Goal: Information Seeking & Learning: Learn about a topic

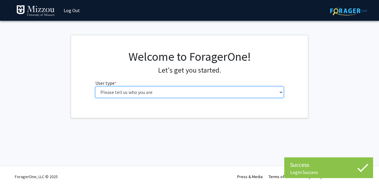
click at [269, 93] on select "Please tell us who you are Undergraduate Student Master's Student Doctoral Cand…" at bounding box center [189, 91] width 189 height 11
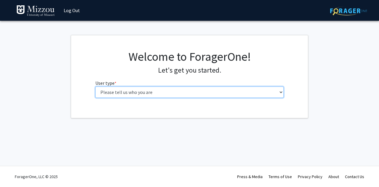
select select "1: undergrad"
click at [95, 86] on select "Please tell us who you are Undergraduate Student Master's Student Doctoral Cand…" at bounding box center [189, 91] width 189 height 11
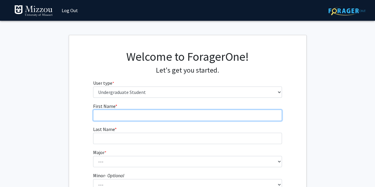
click at [171, 116] on input "First Name * required" at bounding box center [187, 115] width 189 height 11
type input "Ella"
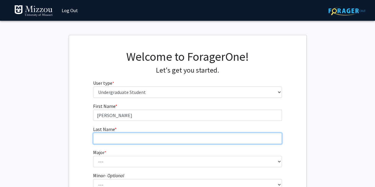
click at [218, 139] on input "Last Name * required" at bounding box center [187, 138] width 189 height 11
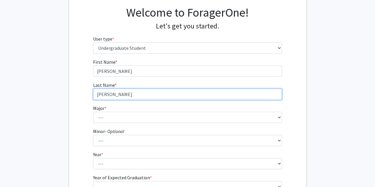
scroll to position [44, 0]
type input "Bowman"
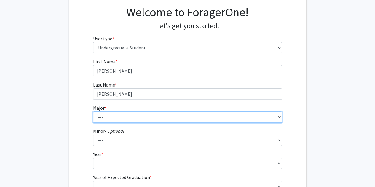
click at [182, 119] on select "--- Agribusiness Management Agricultural Education Agricultural Education: Comm…" at bounding box center [187, 116] width 189 height 11
select select "14: 2503"
click at [93, 111] on select "--- Agribusiness Management Agricultural Education Agricultural Education: Comm…" at bounding box center [187, 116] width 189 height 11
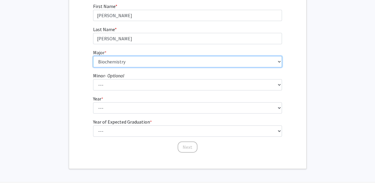
scroll to position [100, 0]
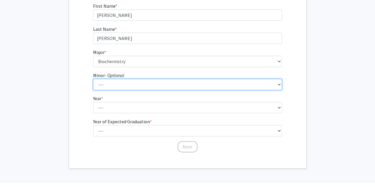
click at [152, 86] on select "--- Accountancy Aerospace Engineering Aerospace Studies Agribusiness Management…" at bounding box center [187, 84] width 189 height 11
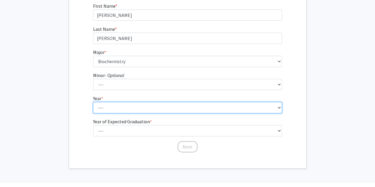
click at [174, 112] on select "--- First-year Sophomore Junior Senior Postbaccalaureate Certificate" at bounding box center [187, 107] width 189 height 11
select select "3: junior"
click at [93, 102] on select "--- First-year Sophomore Junior Senior Postbaccalaureate Certificate" at bounding box center [187, 107] width 189 height 11
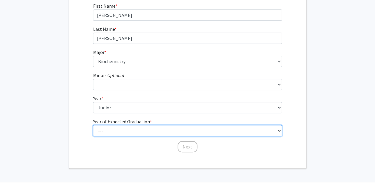
click at [141, 131] on select "--- 2025 2026 2027 2028 2029 2030 2031 2032 2033 2034" at bounding box center [187, 130] width 189 height 11
select select "3: 2027"
click at [93, 125] on select "--- 2025 2026 2027 2028 2029 2030 2031 2032 2033 2034" at bounding box center [187, 130] width 189 height 11
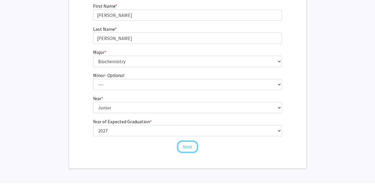
click at [183, 145] on button "Next" at bounding box center [187, 146] width 20 height 11
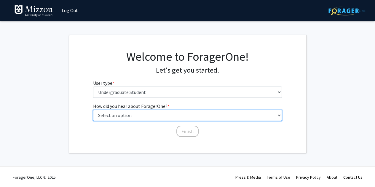
click at [214, 110] on select "Select an option Peer/student recommendation Faculty/staff recommendation Unive…" at bounding box center [187, 115] width 189 height 11
click at [93, 110] on select "Select an option Peer/student recommendation Faculty/staff recommendation Unive…" at bounding box center [187, 115] width 189 height 11
click at [194, 110] on select "Select an option Peer/student recommendation Faculty/staff recommendation Unive…" at bounding box center [187, 115] width 189 height 11
select select "3: university_website"
click at [93, 110] on select "Select an option Peer/student recommendation Faculty/staff recommendation Unive…" at bounding box center [187, 115] width 189 height 11
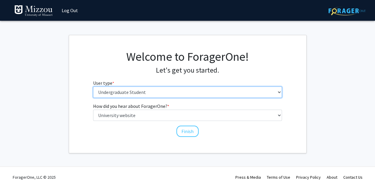
click at [201, 93] on select "Please tell us who you are Undergraduate Student Master's Student Doctoral Cand…" at bounding box center [187, 91] width 189 height 11
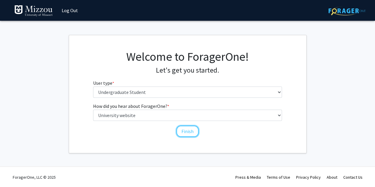
click at [189, 129] on button "Finish" at bounding box center [187, 131] width 22 height 11
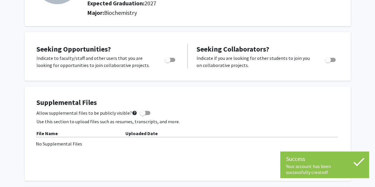
scroll to position [80, 0]
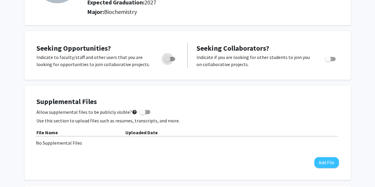
click at [169, 58] on span "Toggle" at bounding box center [167, 59] width 6 height 6
click at [167, 61] on input "Are you actively seeking opportunities?" at bounding box center [167, 61] width 0 height 0
checkbox input "true"
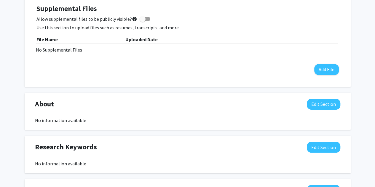
scroll to position [0, 0]
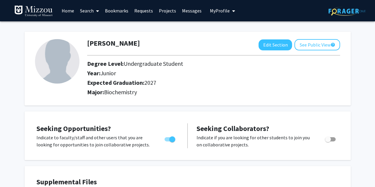
click at [75, 11] on link "Home" at bounding box center [68, 10] width 18 height 21
click at [97, 12] on icon at bounding box center [97, 11] width 3 height 5
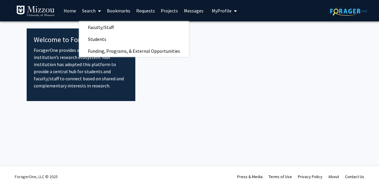
click at [237, 92] on div at bounding box center [243, 64] width 217 height 73
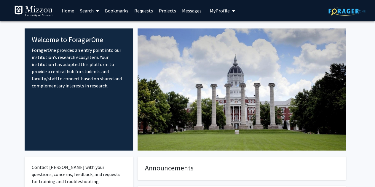
click at [97, 10] on icon at bounding box center [97, 11] width 3 height 5
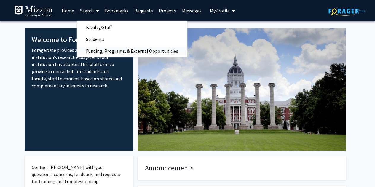
click at [113, 51] on span "Funding, Programs, & External Opportunities" at bounding box center [132, 51] width 110 height 12
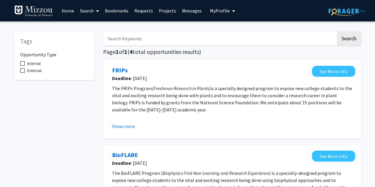
click at [186, 39] on input "Search Keywords" at bounding box center [219, 39] width 233 height 14
type input "Biochemistry"
click at [336, 32] on button "Search" at bounding box center [348, 39] width 24 height 14
drag, startPoint x: 154, startPoint y: 41, endPoint x: 62, endPoint y: 44, distance: 91.6
click at [62, 44] on div "Tags Opportunity Type Internal External Biochemistry Search Page 1 of 1 ( 2 tot…" at bounding box center [187, 137] width 355 height 222
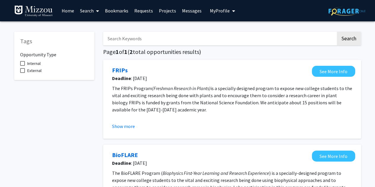
click at [41, 114] on div "Tags Opportunity Type Internal External" at bounding box center [54, 137] width 89 height 222
